Goal: Task Accomplishment & Management: Manage account settings

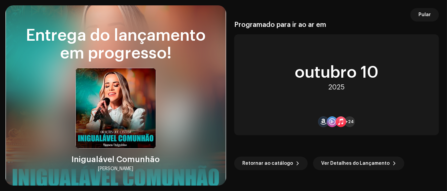
scroll to position [1049, 0]
click at [360, 167] on span "Ver Detalhes do Lançamento" at bounding box center [355, 162] width 68 height 13
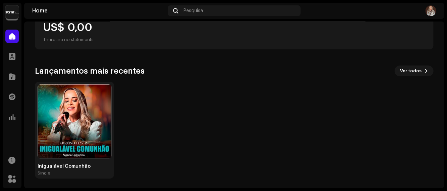
scroll to position [141, 0]
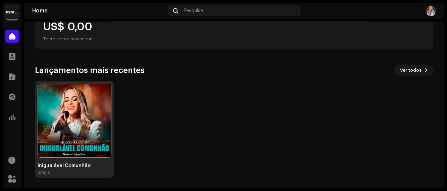
click at [69, 126] on img at bounding box center [75, 121] width 74 height 74
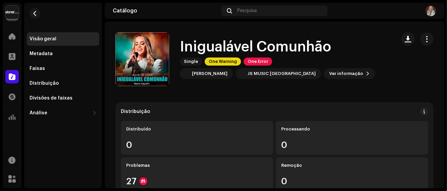
scroll to position [37, 0]
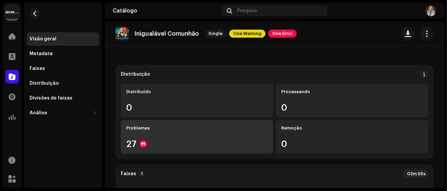
click at [134, 133] on div "Problemas 27" at bounding box center [197, 137] width 152 height 34
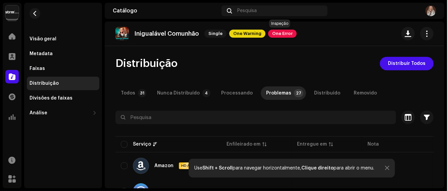
click at [280, 36] on span "One Error" at bounding box center [282, 34] width 29 height 8
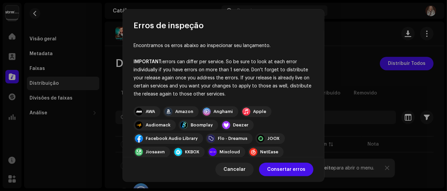
drag, startPoint x: 229, startPoint y: 92, endPoint x: 136, endPoint y: 62, distance: 97.8
click at [136, 62] on div "IMPORTANT: errors can differ per service. So be sure to look at each error indi…" at bounding box center [224, 78] width 180 height 40
drag, startPoint x: 190, startPoint y: 68, endPoint x: 181, endPoint y: 68, distance: 9.1
click at [181, 68] on div "IMPORTANT: errors can differ per service. So be sure to look at each error indi…" at bounding box center [224, 78] width 180 height 40
click at [184, 65] on div "IMPORTANT: errors can differ per service. So be sure to look at each error indi…" at bounding box center [224, 78] width 180 height 40
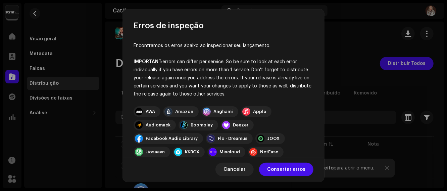
drag, startPoint x: 163, startPoint y: 60, endPoint x: 227, endPoint y: 92, distance: 72.0
click at [227, 92] on div "IMPORTANT: errors can differ per service. So be sure to look at each error indi…" at bounding box center [224, 78] width 180 height 40
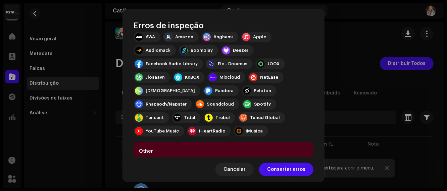
scroll to position [121, 0]
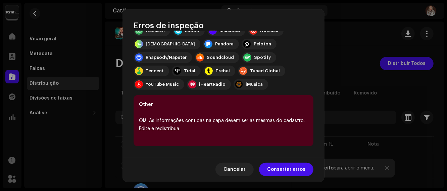
click at [203, 130] on div "Olá! As informações contidas na capa devem ser as mesmas do cadastro. Edite e r…" at bounding box center [223, 124] width 169 height 16
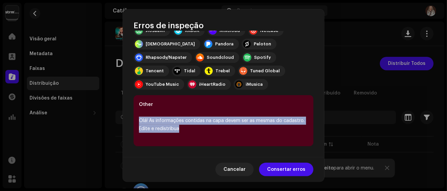
drag, startPoint x: 189, startPoint y: 129, endPoint x: 137, endPoint y: 117, distance: 53.7
click at [137, 117] on div "Other Olá! As informações contidas na capa devem ser as mesmas do cadastro. Edi…" at bounding box center [224, 120] width 180 height 51
click at [284, 172] on span "Consertar erros" at bounding box center [286, 168] width 38 height 13
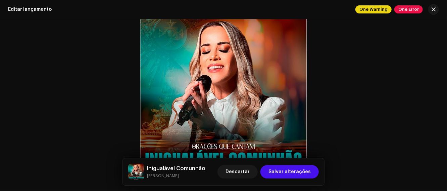
scroll to position [271, 0]
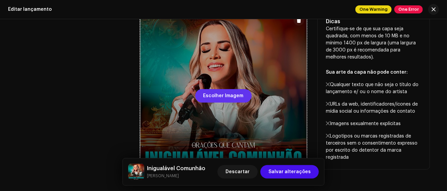
click at [236, 96] on span "Escolher Imagem" at bounding box center [223, 95] width 40 height 13
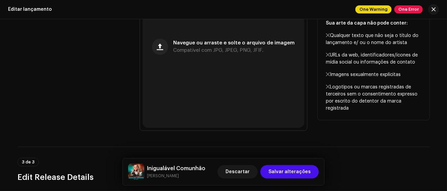
scroll to position [308, 0]
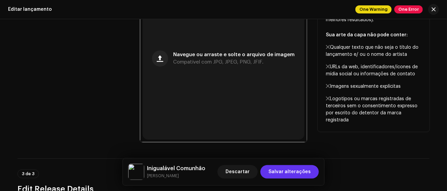
click at [296, 174] on span "Salvar alterações" at bounding box center [290, 171] width 42 height 13
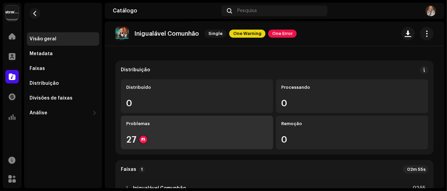
scroll to position [112, 0]
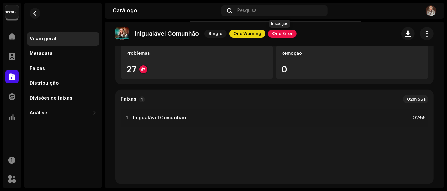
click at [279, 34] on span "One Error" at bounding box center [282, 34] width 29 height 8
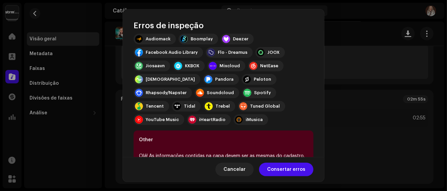
scroll to position [121, 0]
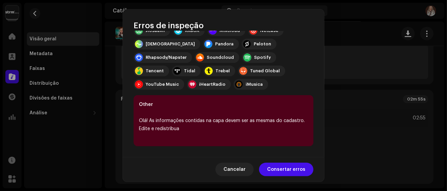
drag, startPoint x: 284, startPoint y: 172, endPoint x: 284, endPoint y: 138, distance: 33.6
click at [284, 138] on div "Erros de inspeção Encontramos os erros abaixo ao inspecionar seu lançamento. IM…" at bounding box center [223, 95] width 201 height 172
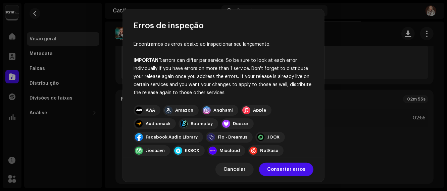
scroll to position [0, 0]
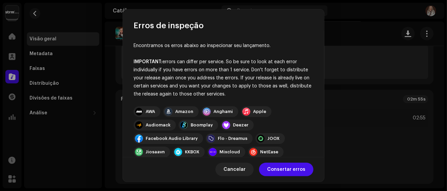
drag, startPoint x: 236, startPoint y: 94, endPoint x: 134, endPoint y: 62, distance: 106.6
click at [134, 62] on div "IMPORTANT: errors can differ per service. So be sure to look at each error indi…" at bounding box center [224, 78] width 180 height 40
click at [279, 172] on span "Consertar erros" at bounding box center [286, 168] width 38 height 13
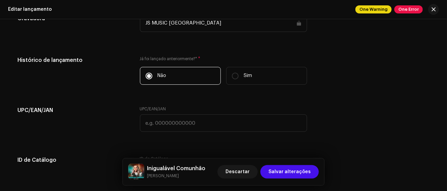
scroll to position [942, 0]
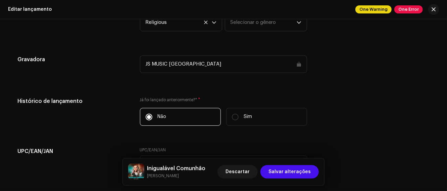
click at [193, 63] on div "JS MUSIC [GEOGRAPHIC_DATA]" at bounding box center [223, 63] width 167 height 17
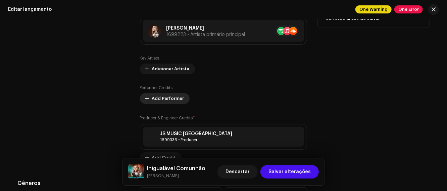
scroll to position [756, 0]
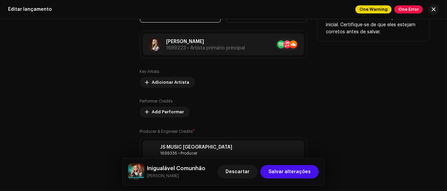
click at [415, 95] on div "Dicas A Apple não permite alterações no Nome do artista e no ID do artista após…" at bounding box center [374, 85] width 112 height 182
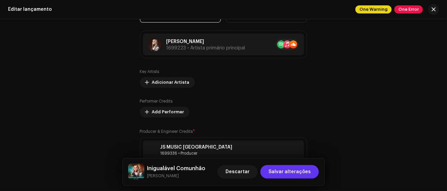
click at [292, 169] on span "Salvar alterações" at bounding box center [290, 171] width 42 height 13
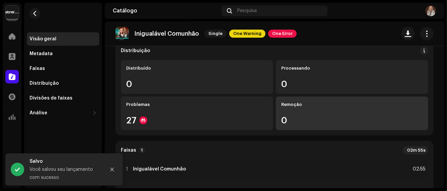
scroll to position [37, 0]
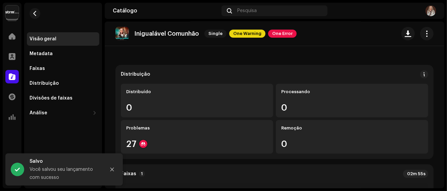
click at [231, 60] on re-o-release-hero "Inigualável Comunhão Single One Warning One Error Inigualável Comunhão Single O…" at bounding box center [275, 48] width 340 height 54
